Goal: Transaction & Acquisition: Book appointment/travel/reservation

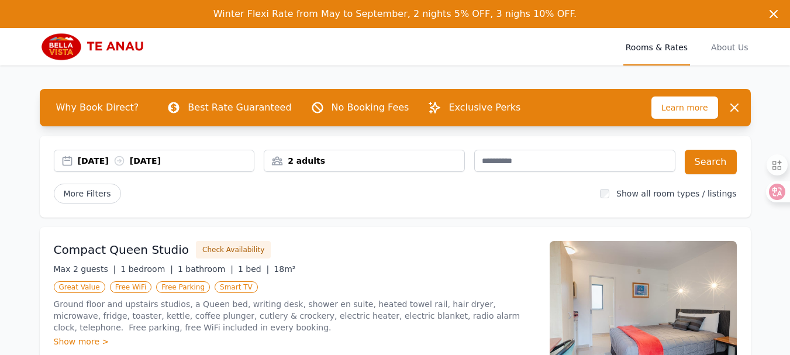
click at [340, 164] on div "2 adults" at bounding box center [364, 161] width 200 height 12
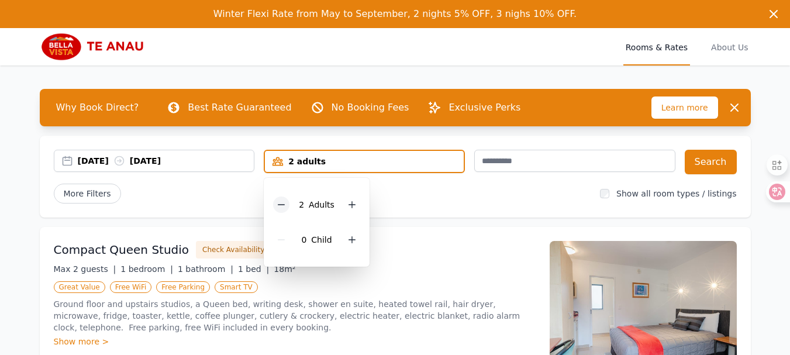
click at [282, 204] on icon at bounding box center [280, 204] width 9 height 9
click at [491, 217] on div "29 Nov 2025 02 Dec 2025 1 adult 1 Adult 0 Child Search More Filters Show all ro…" at bounding box center [395, 177] width 711 height 82
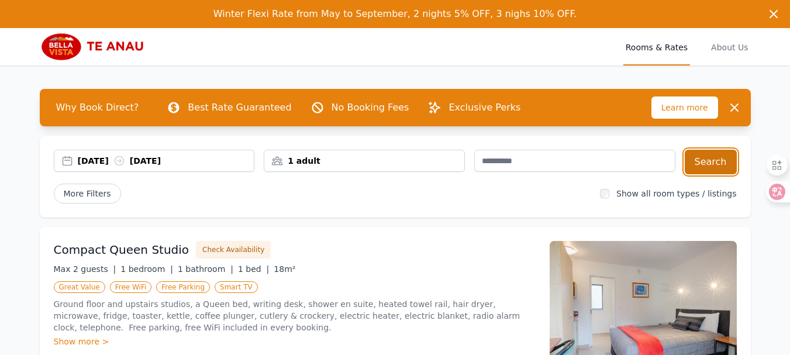
click at [706, 161] on button "Search" at bounding box center [710, 162] width 52 height 25
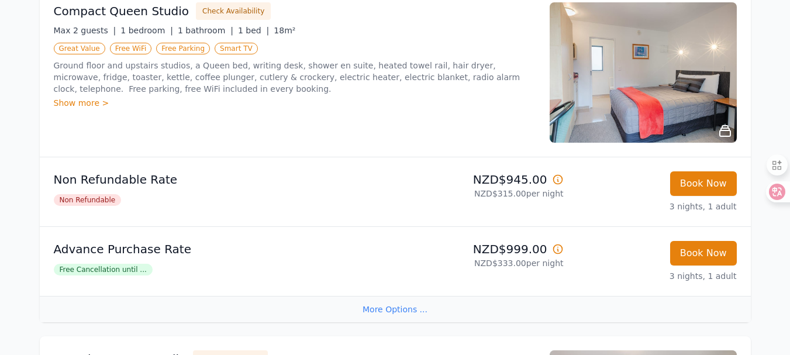
scroll to position [246, 0]
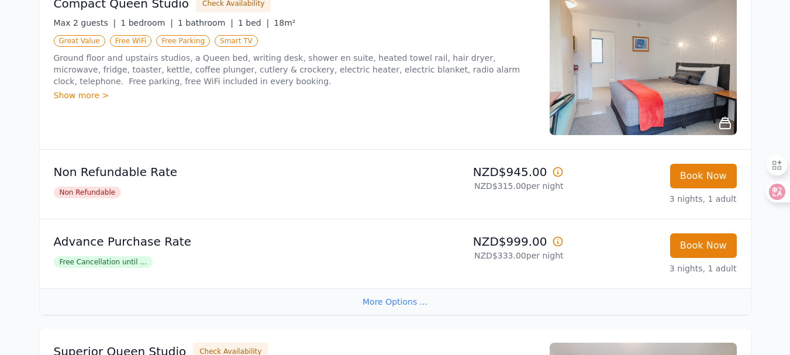
drag, startPoint x: 503, startPoint y: 1, endPoint x: 274, endPoint y: 106, distance: 251.8
click at [274, 106] on div "Compact Queen Studio Check Availability Max 2 guests | 1 bedroom | 1 bathroom |…" at bounding box center [295, 65] width 482 height 140
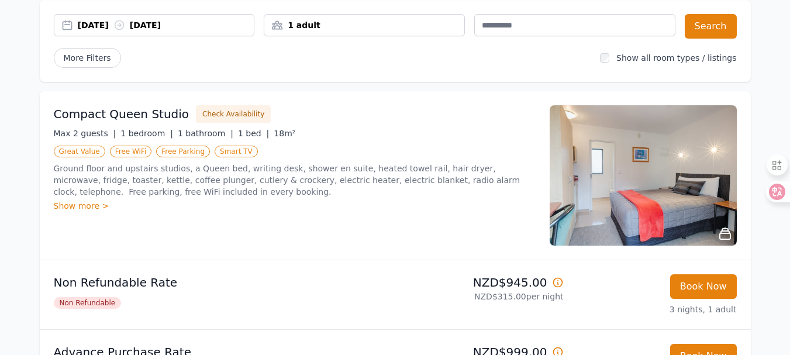
scroll to position [129, 0]
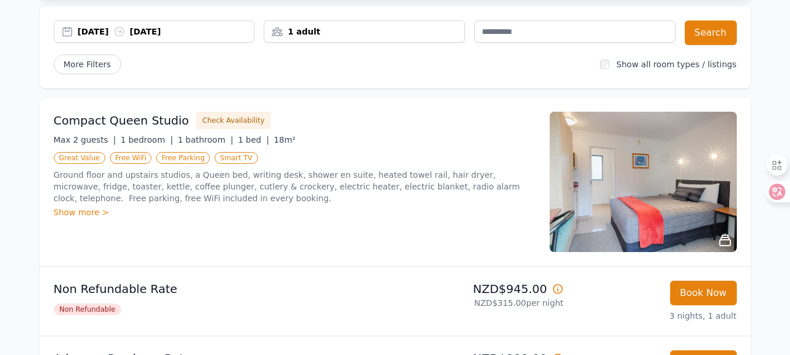
click at [374, 36] on div "1 adult" at bounding box center [364, 32] width 200 height 12
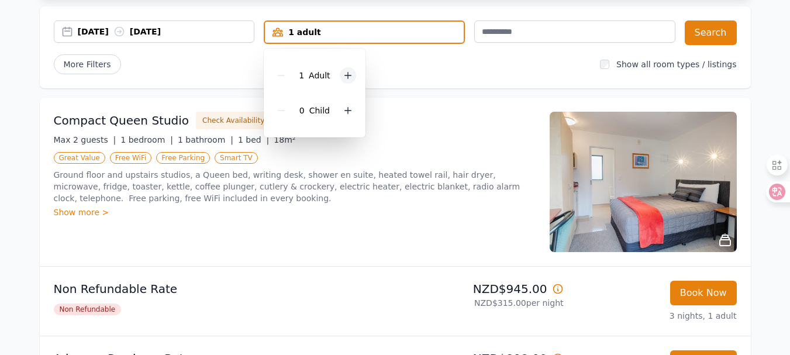
click at [344, 73] on icon at bounding box center [347, 75] width 9 height 9
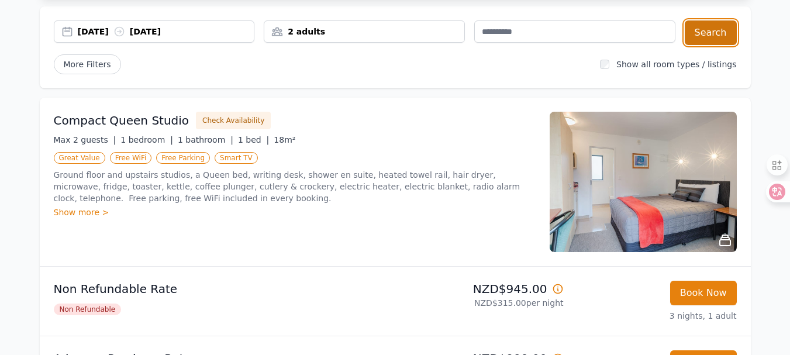
click at [718, 33] on button "Search" at bounding box center [710, 32] width 52 height 25
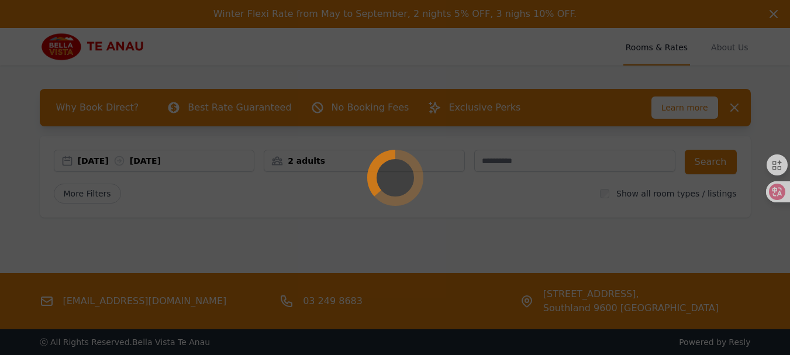
click at [359, 124] on div at bounding box center [395, 177] width 790 height 355
click at [428, 158] on div at bounding box center [395, 177] width 790 height 355
click at [429, 158] on div at bounding box center [395, 177] width 790 height 355
